Goal: Information Seeking & Learning: Learn about a topic

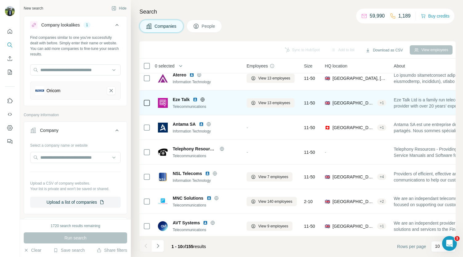
scroll to position [56, 0]
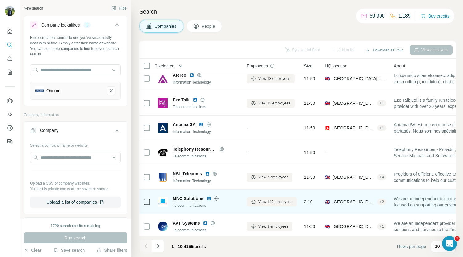
click at [210, 198] on img at bounding box center [209, 198] width 5 height 5
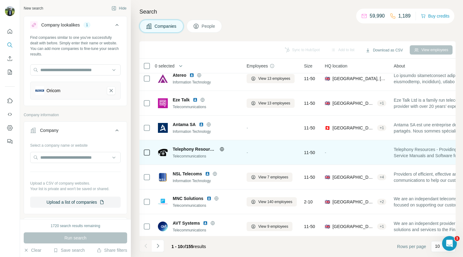
scroll to position [87, 0]
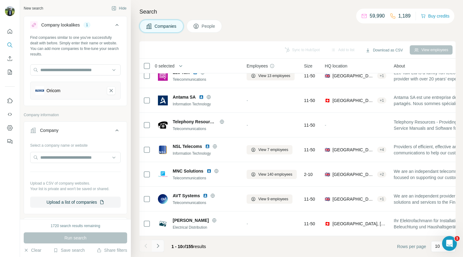
click at [158, 247] on icon "Navigate to next page" at bounding box center [158, 246] width 2 height 4
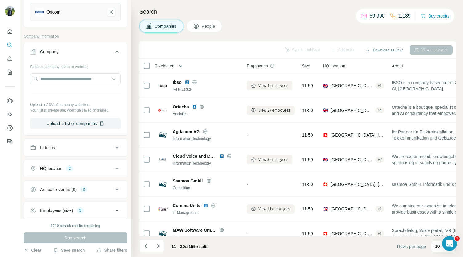
scroll to position [78, 0]
click at [83, 167] on div "HQ location 2" at bounding box center [71, 169] width 83 height 6
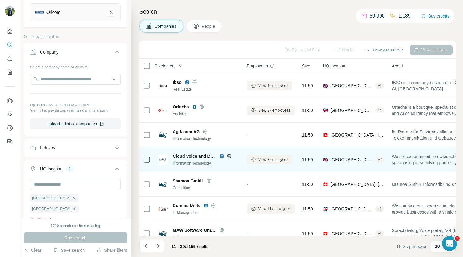
click at [222, 156] on img at bounding box center [222, 156] width 5 height 5
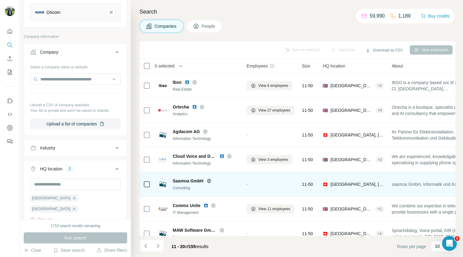
scroll to position [33, 0]
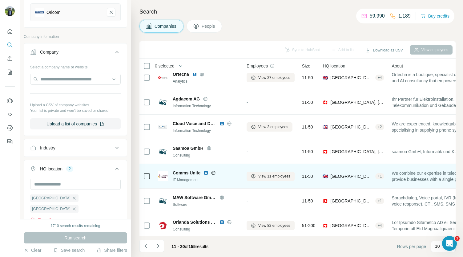
click at [206, 173] on img at bounding box center [206, 172] width 5 height 5
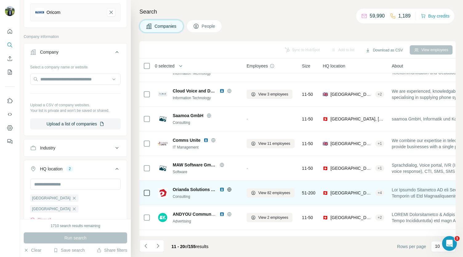
scroll to position [87, 0]
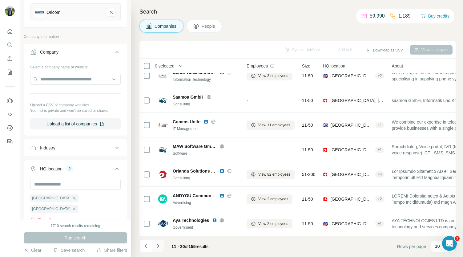
click at [158, 245] on icon "Navigate to next page" at bounding box center [158, 246] width 2 height 4
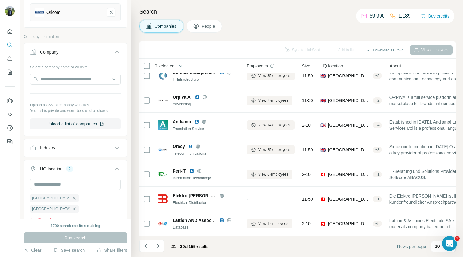
scroll to position [0, 0]
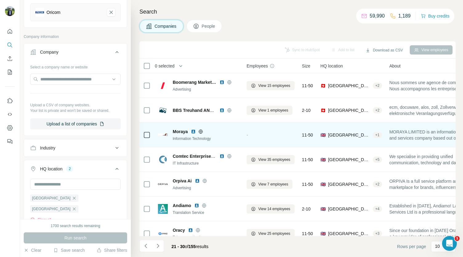
click at [195, 131] on img at bounding box center [193, 131] width 5 height 5
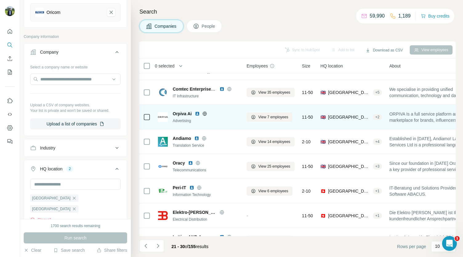
scroll to position [70, 0]
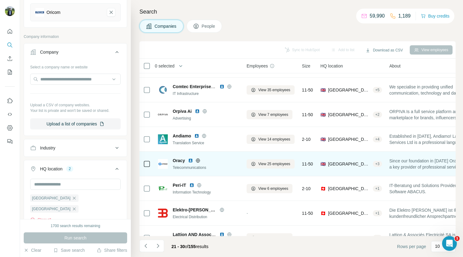
click at [191, 160] on img at bounding box center [190, 160] width 5 height 5
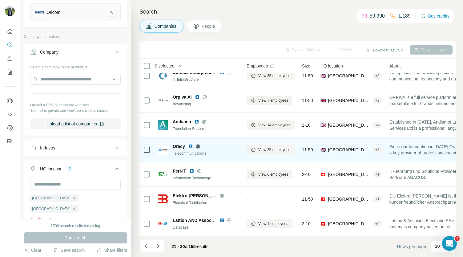
scroll to position [86, 0]
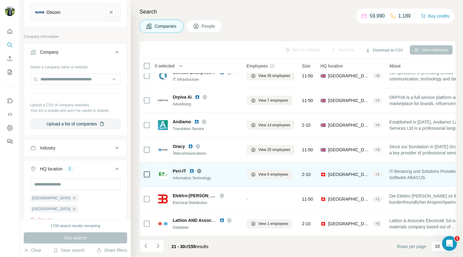
click at [192, 169] on img at bounding box center [191, 170] width 5 height 5
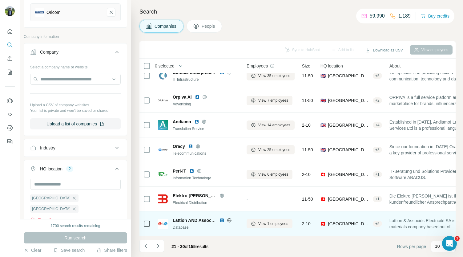
scroll to position [87, 0]
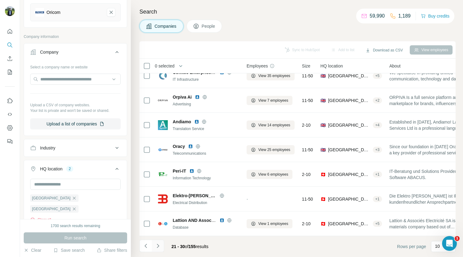
click at [160, 243] on icon "Navigate to next page" at bounding box center [158, 246] width 6 height 6
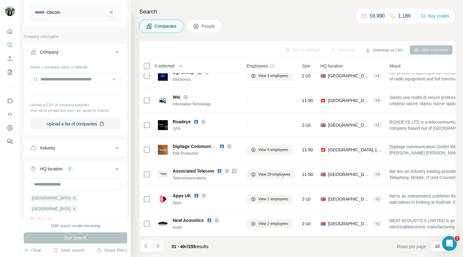
click at [161, 242] on button "Navigate to next page" at bounding box center [158, 246] width 12 height 12
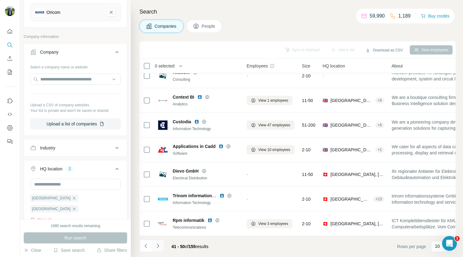
scroll to position [0, 0]
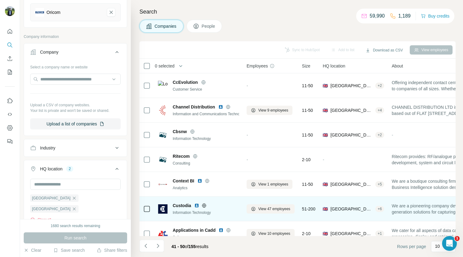
click at [196, 205] on img at bounding box center [196, 205] width 5 height 5
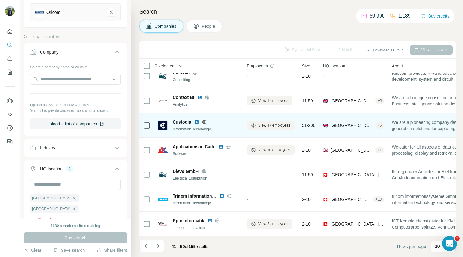
scroll to position [87, 0]
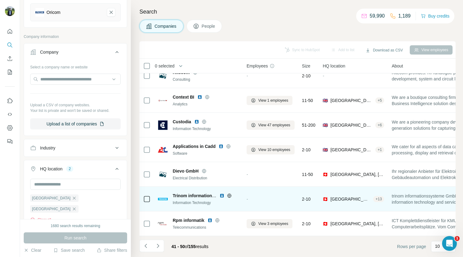
click at [220, 193] on img at bounding box center [222, 195] width 5 height 5
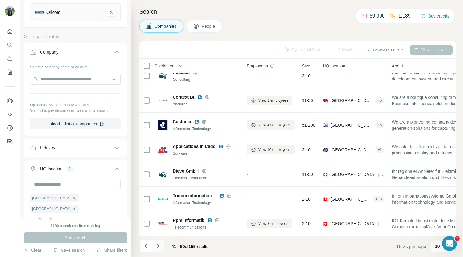
click at [159, 242] on button "Navigate to next page" at bounding box center [158, 246] width 12 height 12
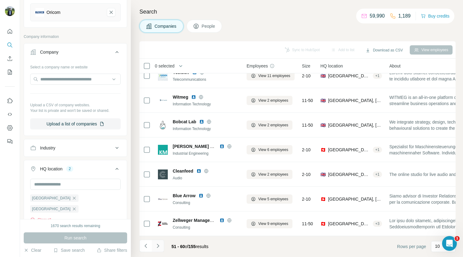
click at [158, 246] on icon "Navigate to next page" at bounding box center [158, 246] width 6 height 6
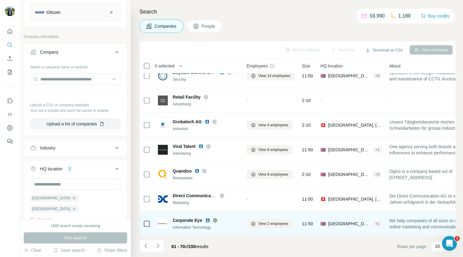
click at [209, 218] on img at bounding box center [207, 220] width 5 height 5
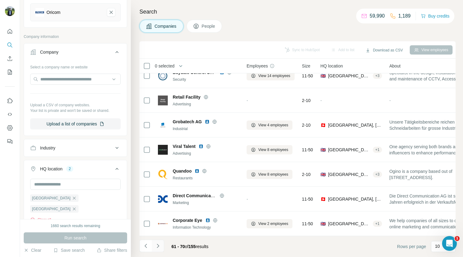
click at [157, 244] on icon "Navigate to next page" at bounding box center [158, 246] width 6 height 6
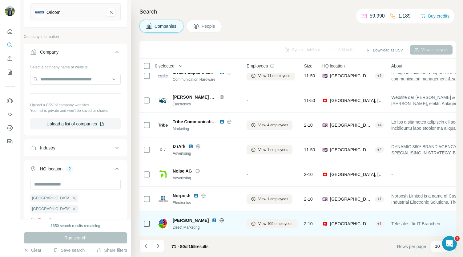
scroll to position [0, 0]
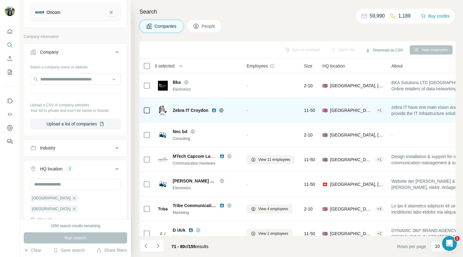
click at [214, 108] on img at bounding box center [214, 110] width 5 height 5
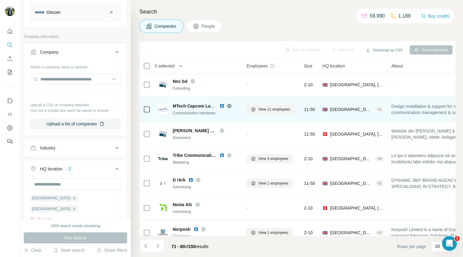
scroll to position [87, 0]
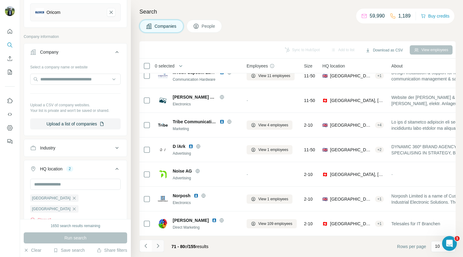
click at [152, 245] on button "Navigate to next page" at bounding box center [158, 246] width 12 height 12
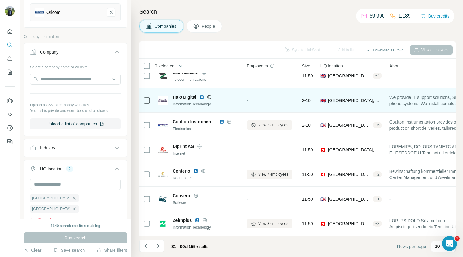
scroll to position [0, 0]
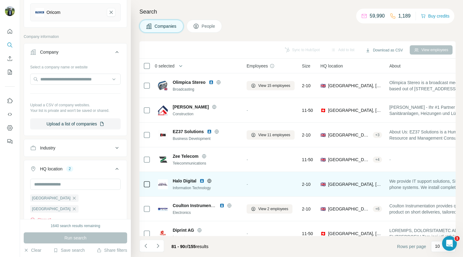
click at [201, 179] on img at bounding box center [202, 180] width 5 height 5
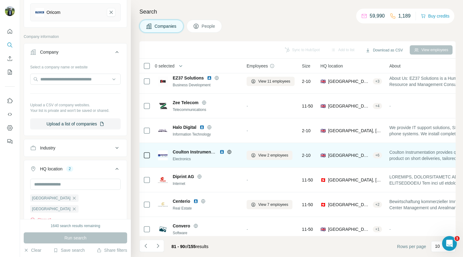
scroll to position [87, 0]
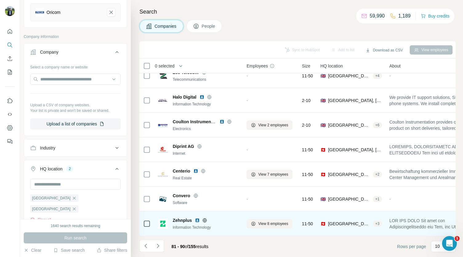
click at [197, 218] on img at bounding box center [197, 220] width 5 height 5
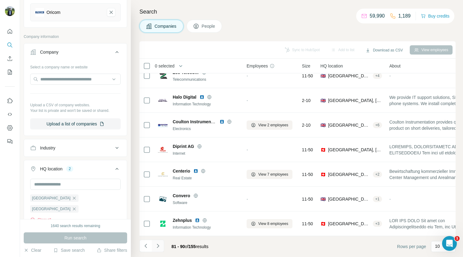
click at [159, 243] on icon "Navigate to next page" at bounding box center [158, 246] width 6 height 6
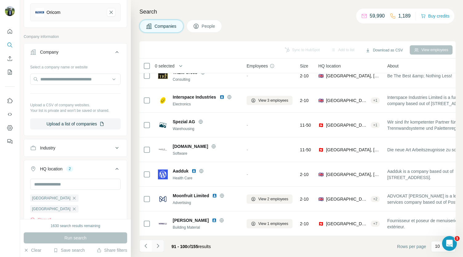
click at [160, 243] on icon "Navigate to next page" at bounding box center [158, 246] width 6 height 6
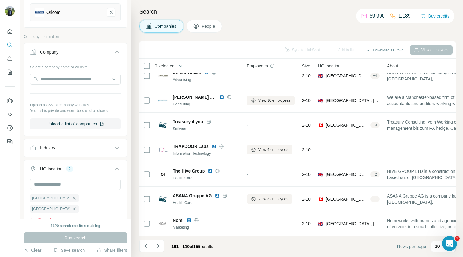
click at [115, 149] on icon at bounding box center [116, 147] width 7 height 7
click at [85, 164] on input at bounding box center [72, 163] width 76 height 7
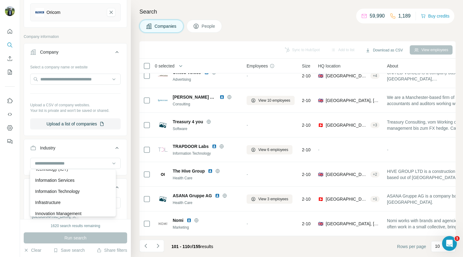
scroll to position [3349, 0]
click at [69, 196] on p "Information Technology" at bounding box center [57, 193] width 45 height 6
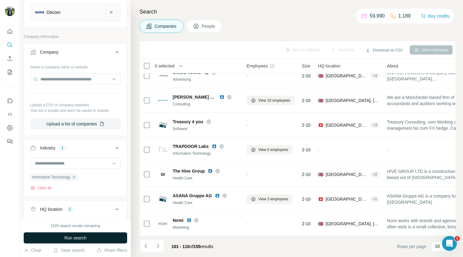
click at [71, 235] on span "Run search" at bounding box center [75, 238] width 22 height 6
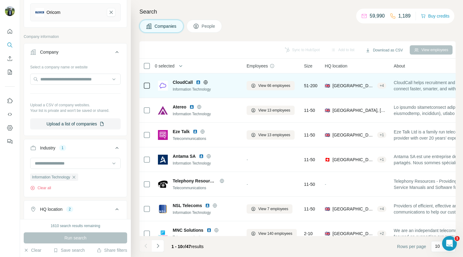
click at [197, 84] on img at bounding box center [198, 82] width 5 height 5
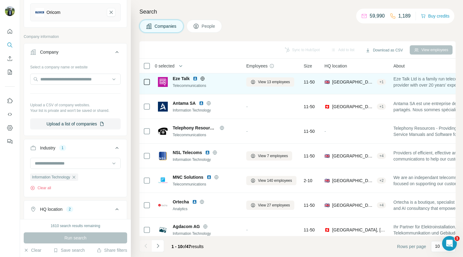
scroll to position [53, 0]
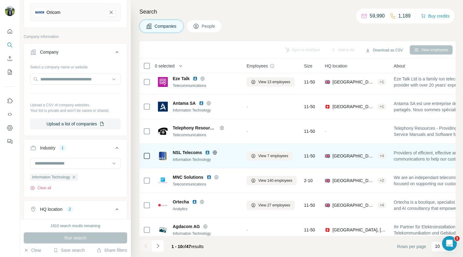
click at [207, 152] on img at bounding box center [207, 152] width 5 height 5
